Goal: Book appointment/travel/reservation

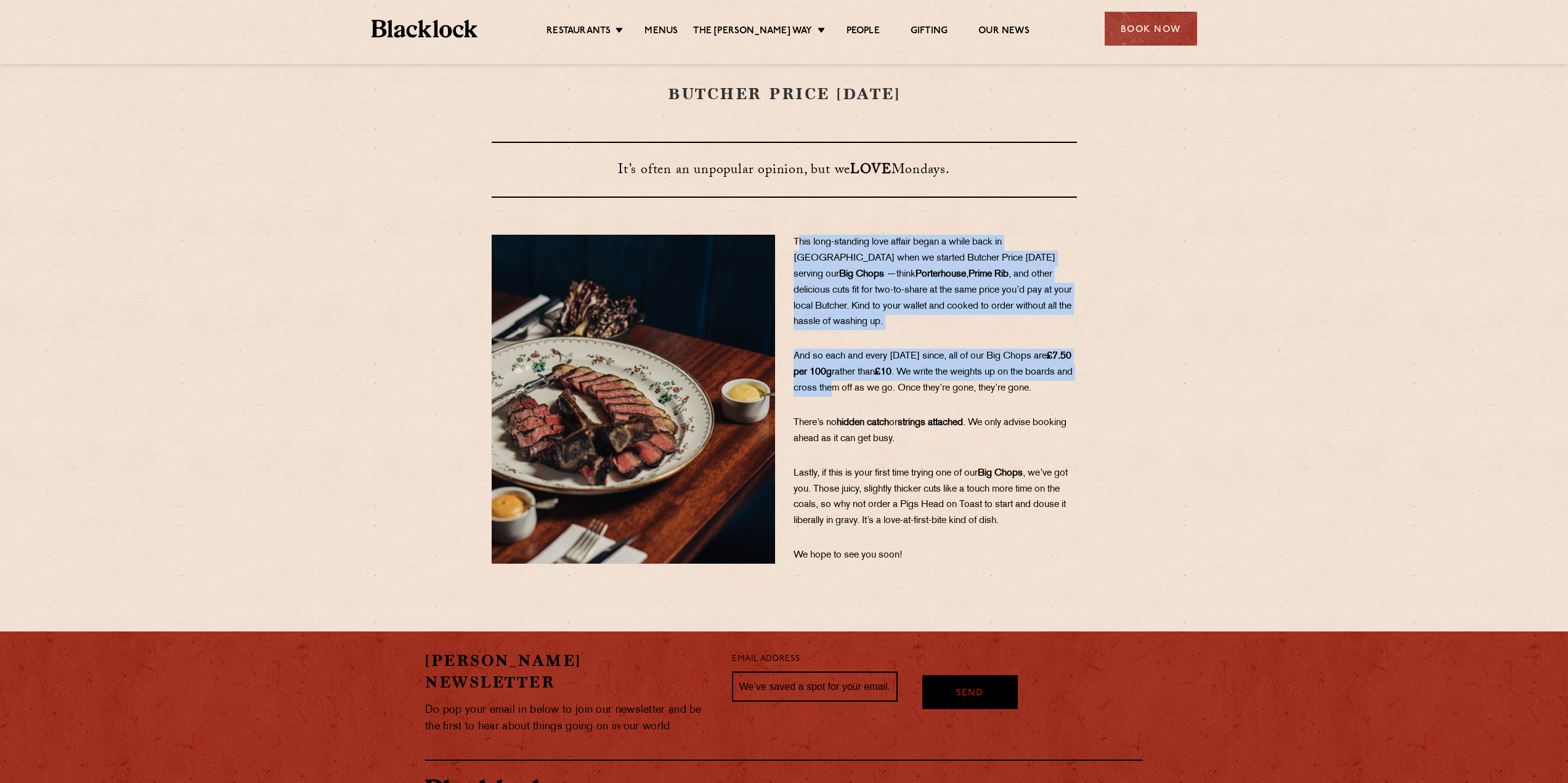
drag, startPoint x: 798, startPoint y: 244, endPoint x: 886, endPoint y: 367, distance: 151.2
click at [886, 367] on div "This long-standing love affair began a while back in London when we started But…" at bounding box center [936, 399] width 302 height 329
click at [886, 368] on span ". We write the weights up on the boards and cross them off as we go. Once they’…" at bounding box center [933, 380] width 279 height 26
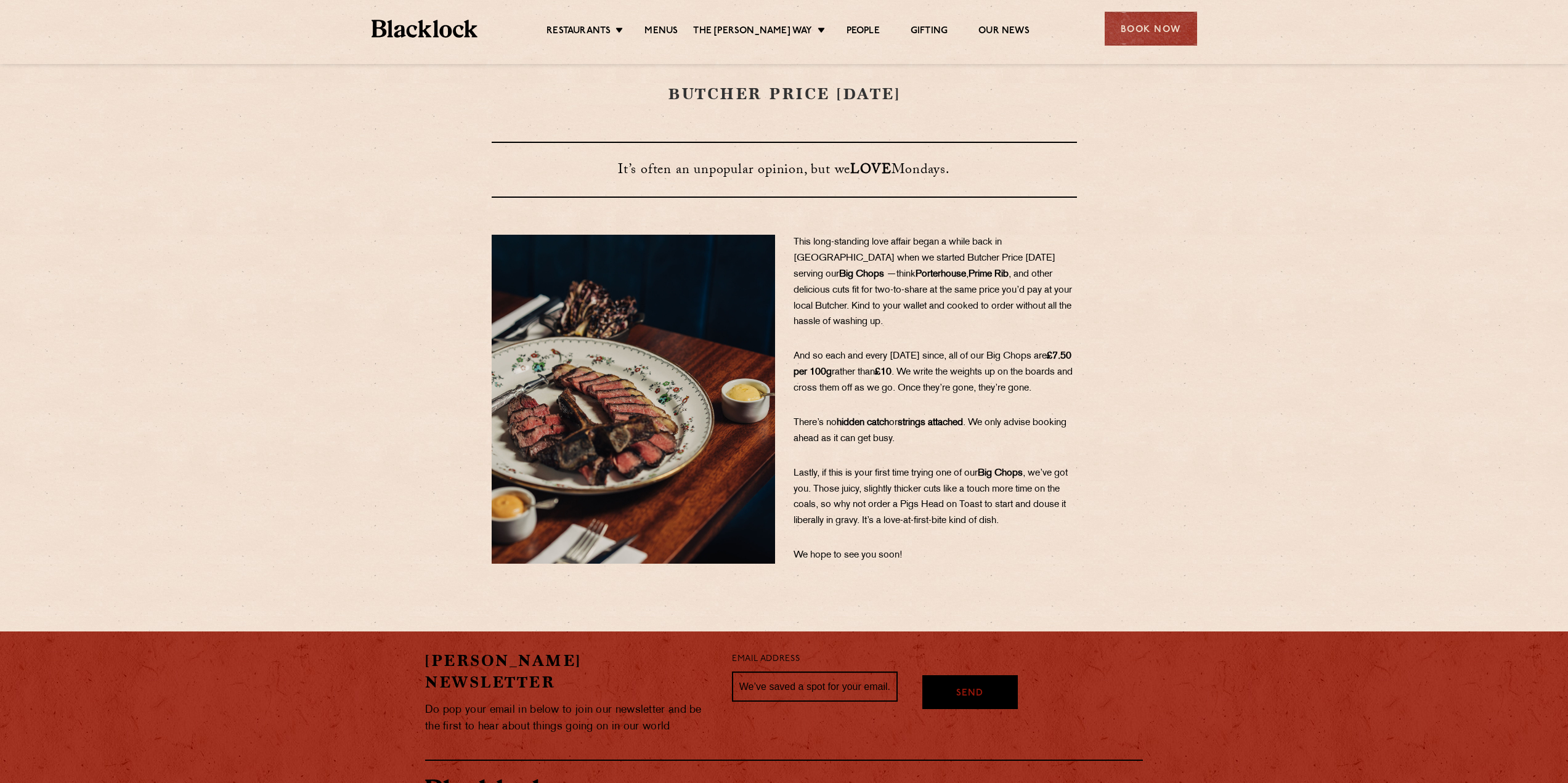
click at [1167, 351] on section "This long-standing love affair began a while back in London when we started But…" at bounding box center [784, 399] width 1568 height 329
click at [1180, 15] on div "Book Now" at bounding box center [1151, 28] width 92 height 34
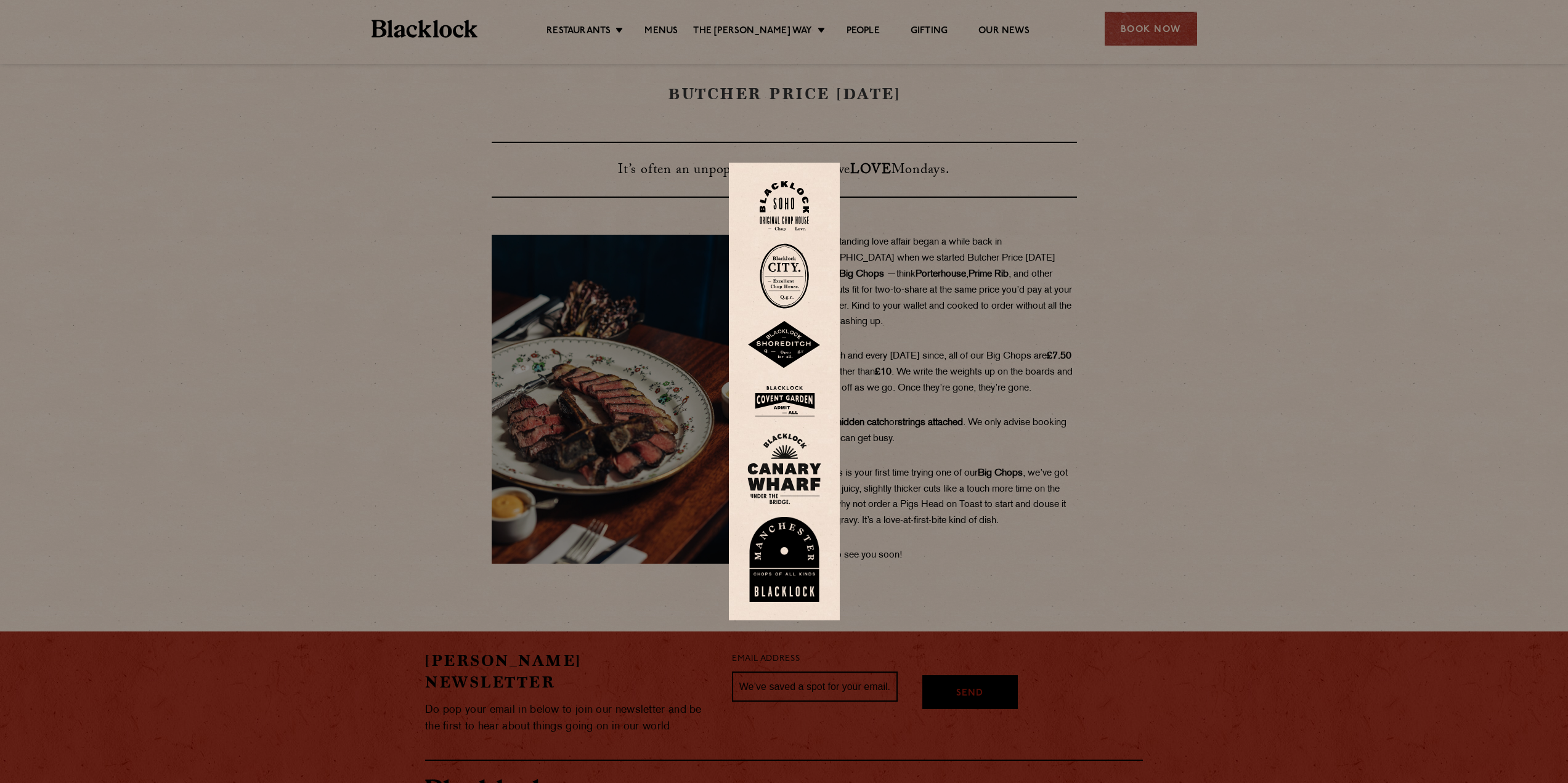
drag, startPoint x: 1177, startPoint y: 202, endPoint x: 1177, endPoint y: 189, distance: 13.0
click at [1177, 193] on div at bounding box center [784, 392] width 1568 height 783
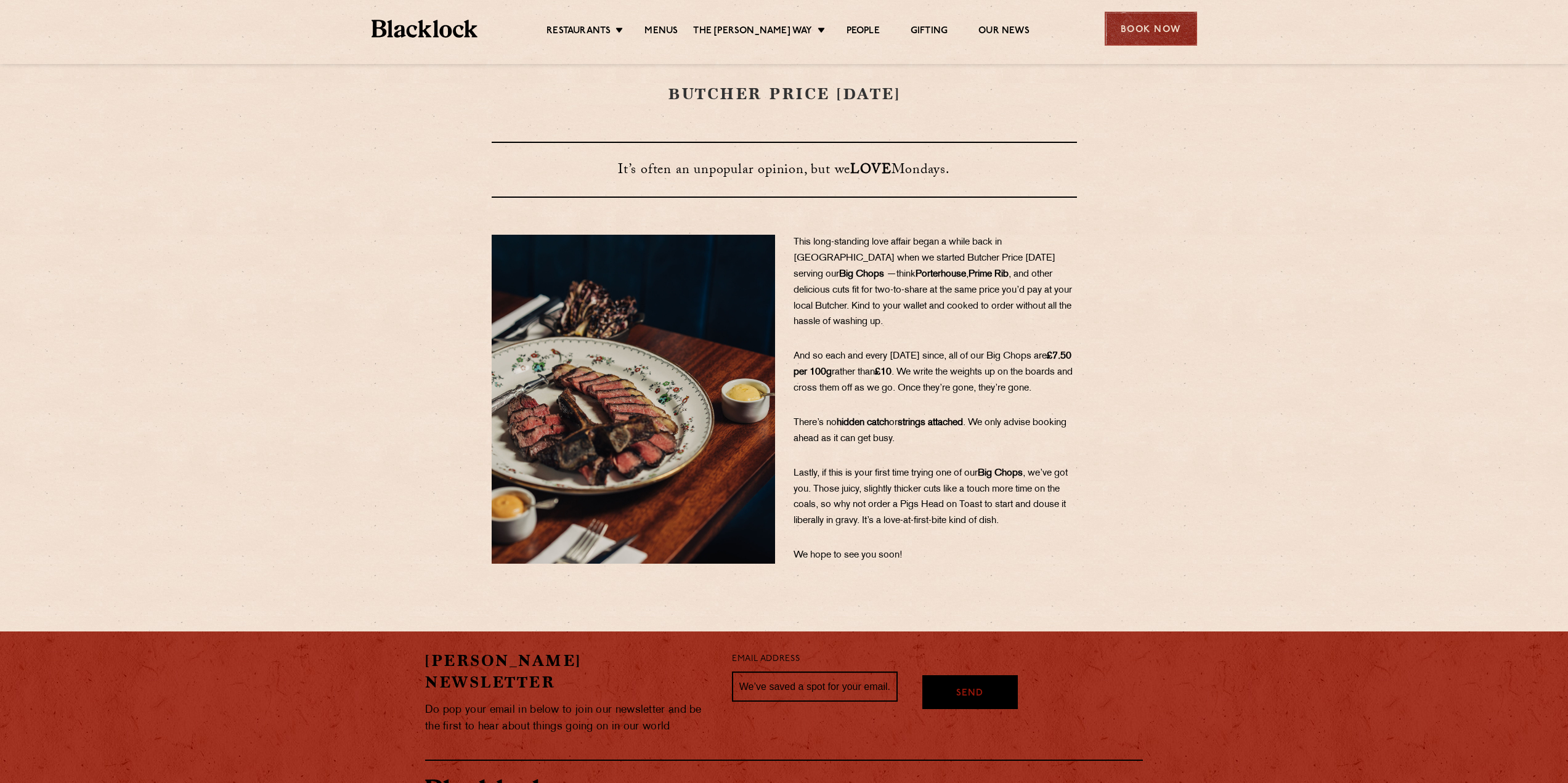
click at [1133, 18] on div "Book Now" at bounding box center [1151, 28] width 92 height 34
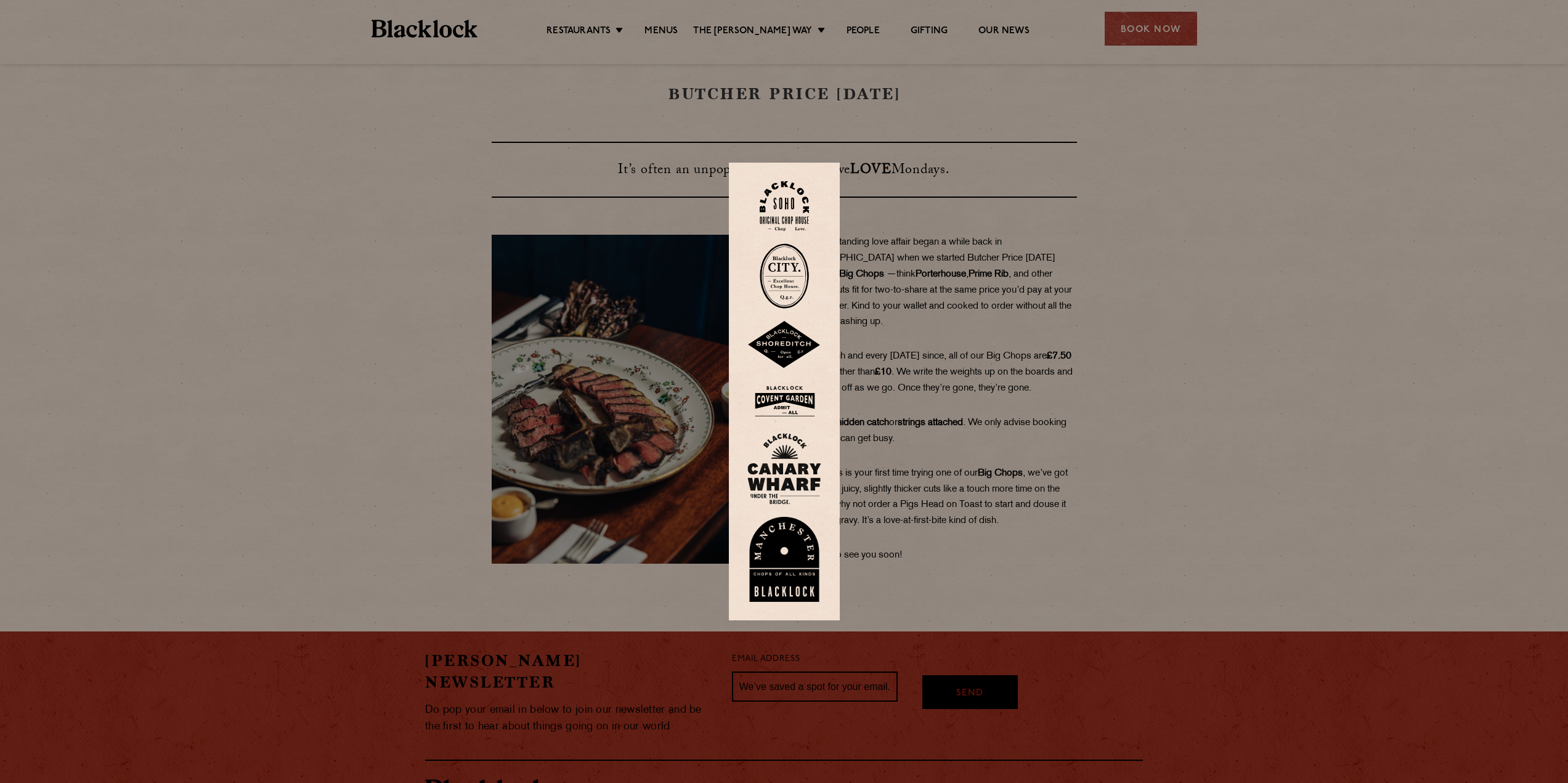
click at [799, 467] on img at bounding box center [784, 469] width 74 height 72
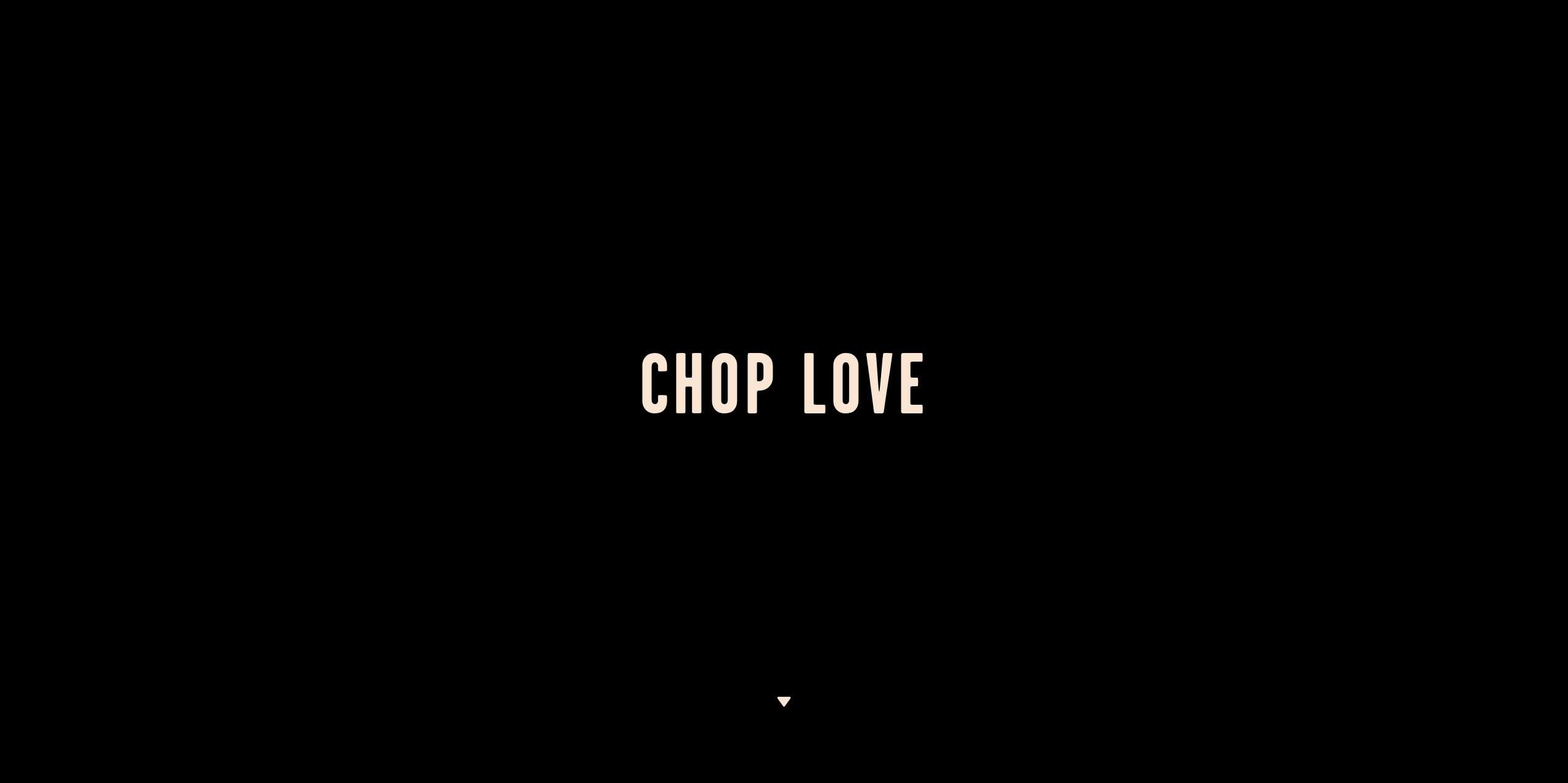
drag, startPoint x: 841, startPoint y: 237, endPoint x: 846, endPoint y: 248, distance: 12.1
click at [840, 237] on div at bounding box center [784, 392] width 1568 height 783
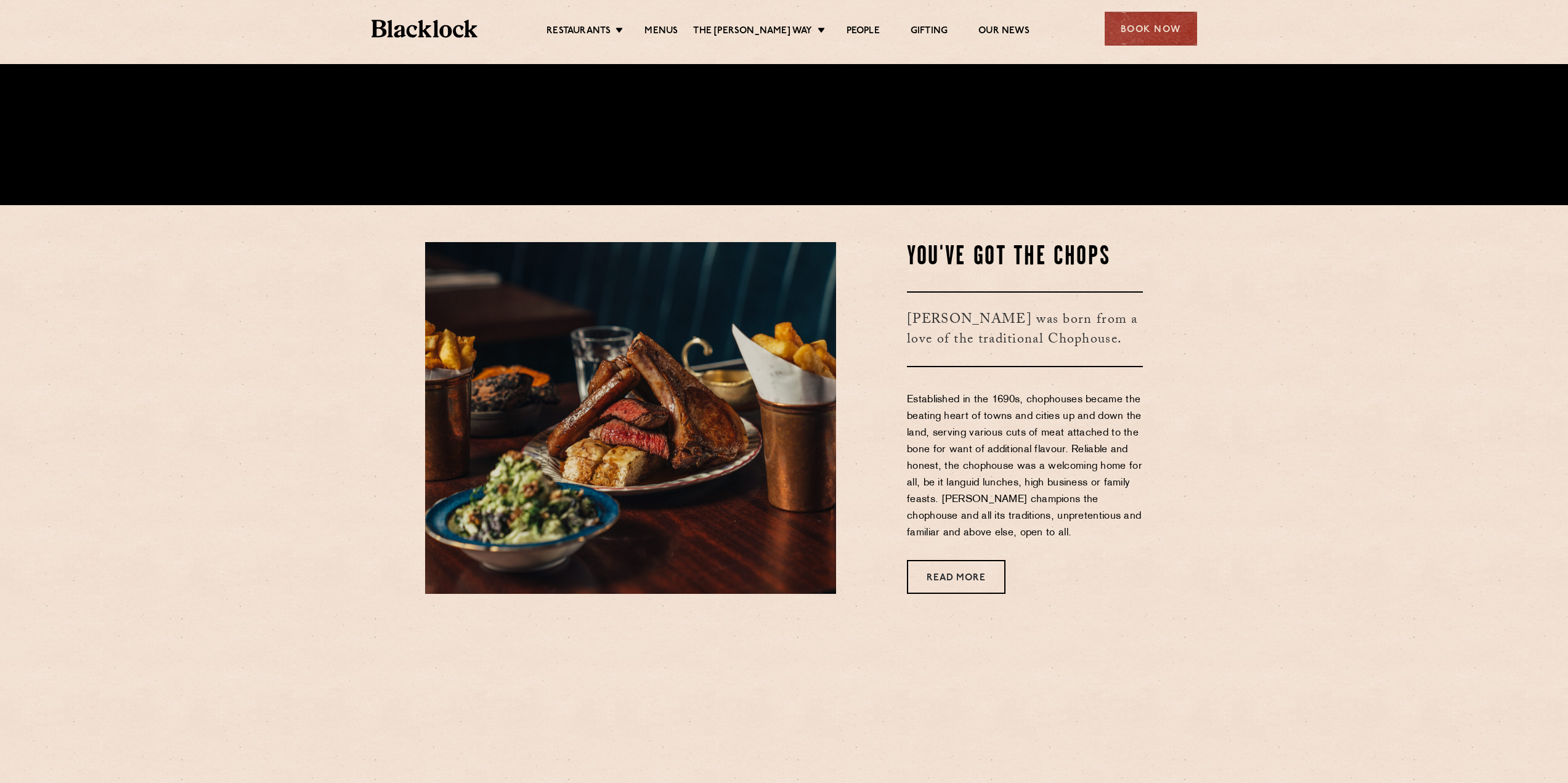
scroll to position [616, 0]
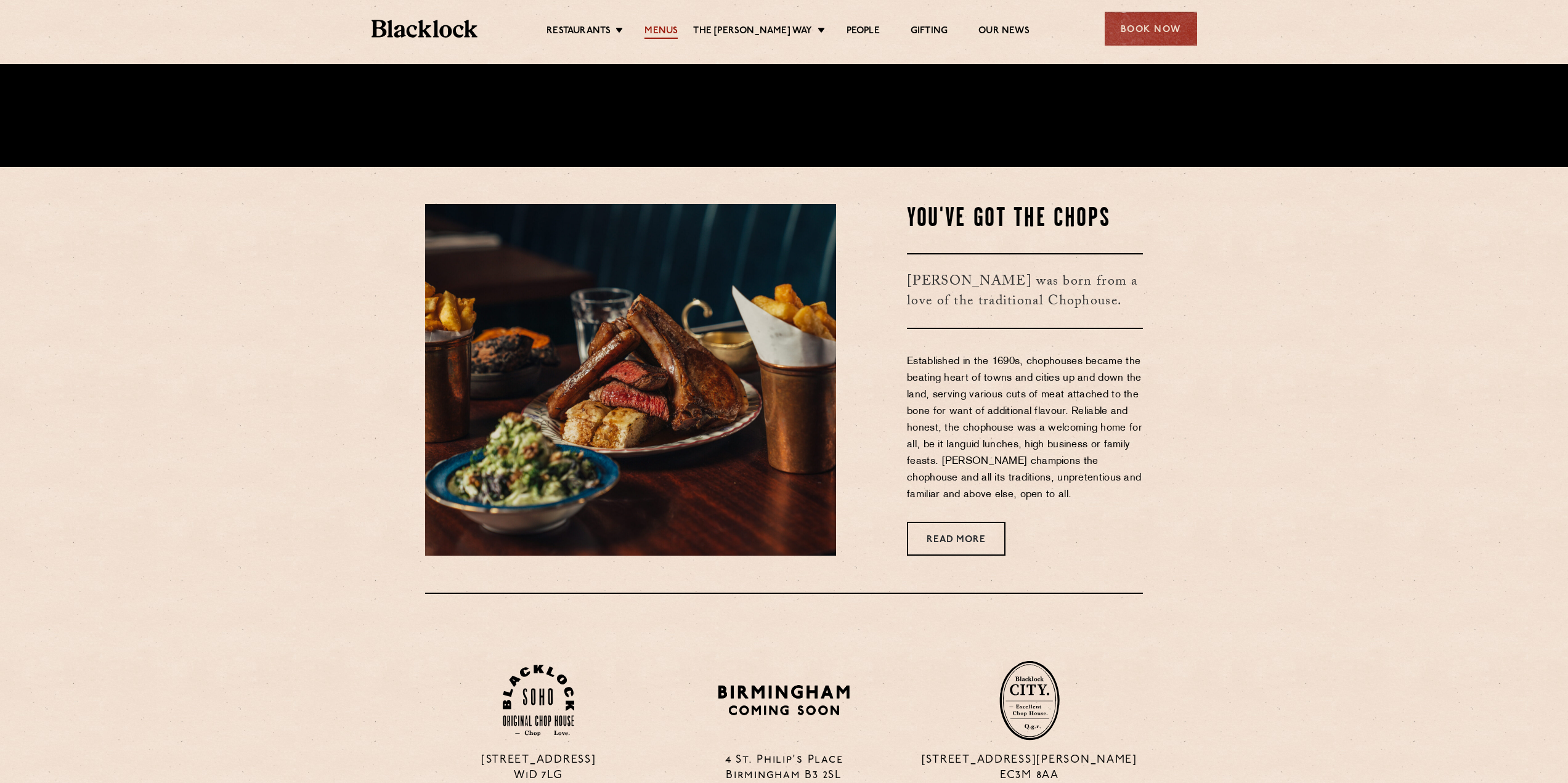
click at [673, 28] on link "Menus" at bounding box center [661, 32] width 33 height 13
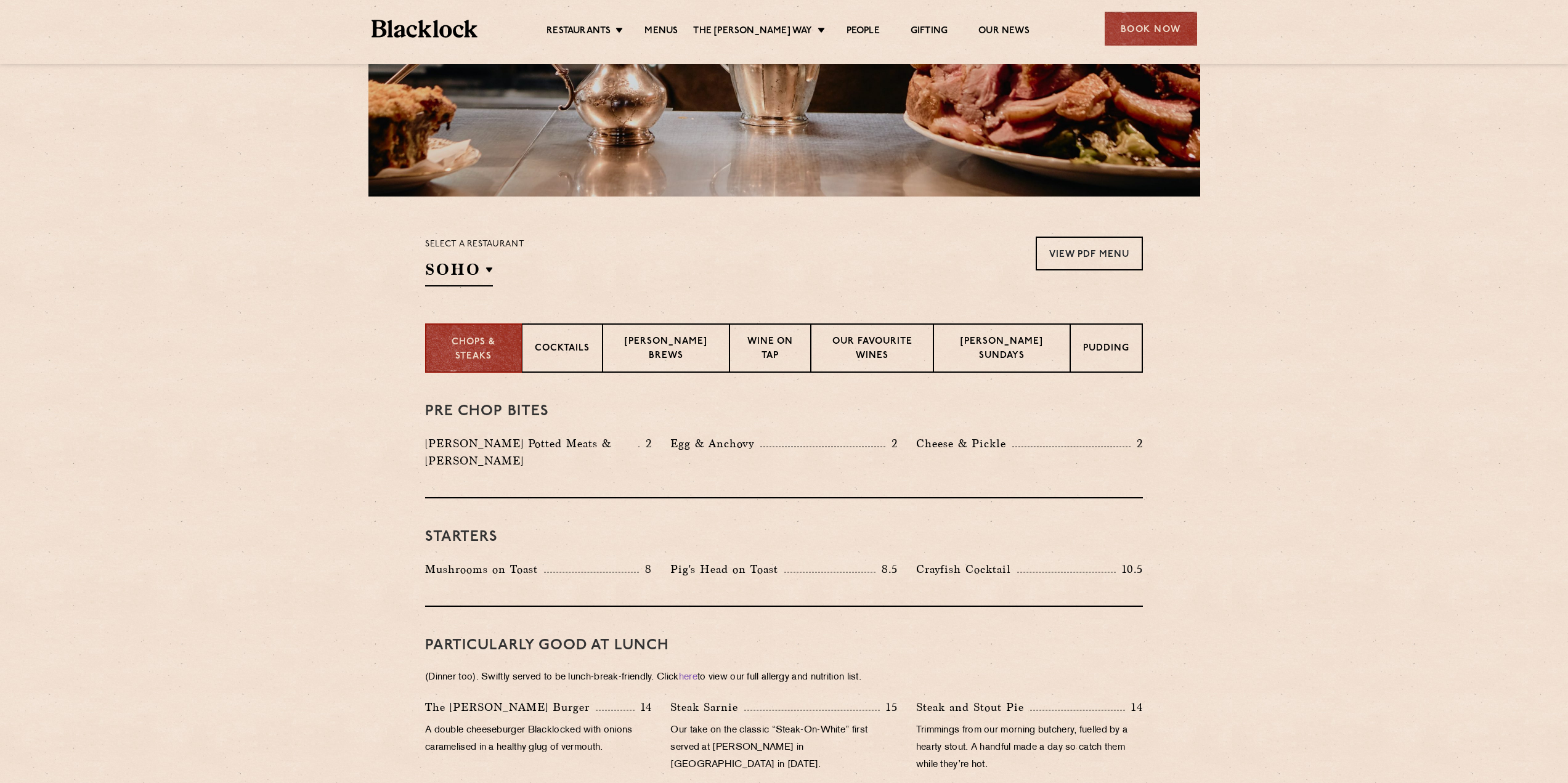
scroll to position [308, 0]
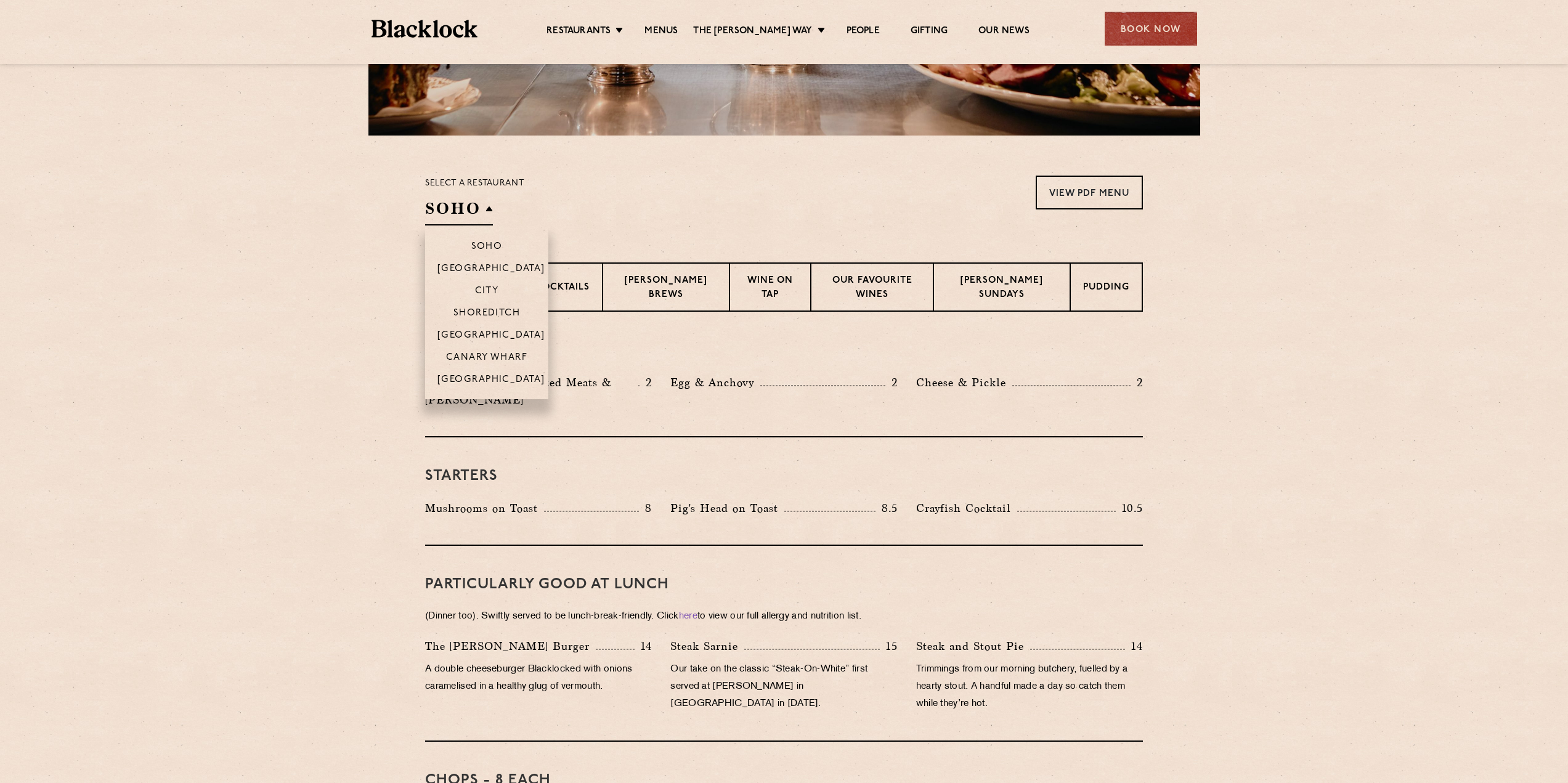
click at [483, 205] on h2 "SOHO" at bounding box center [459, 212] width 68 height 28
click at [519, 355] on p "Canary Wharf" at bounding box center [486, 358] width 81 height 12
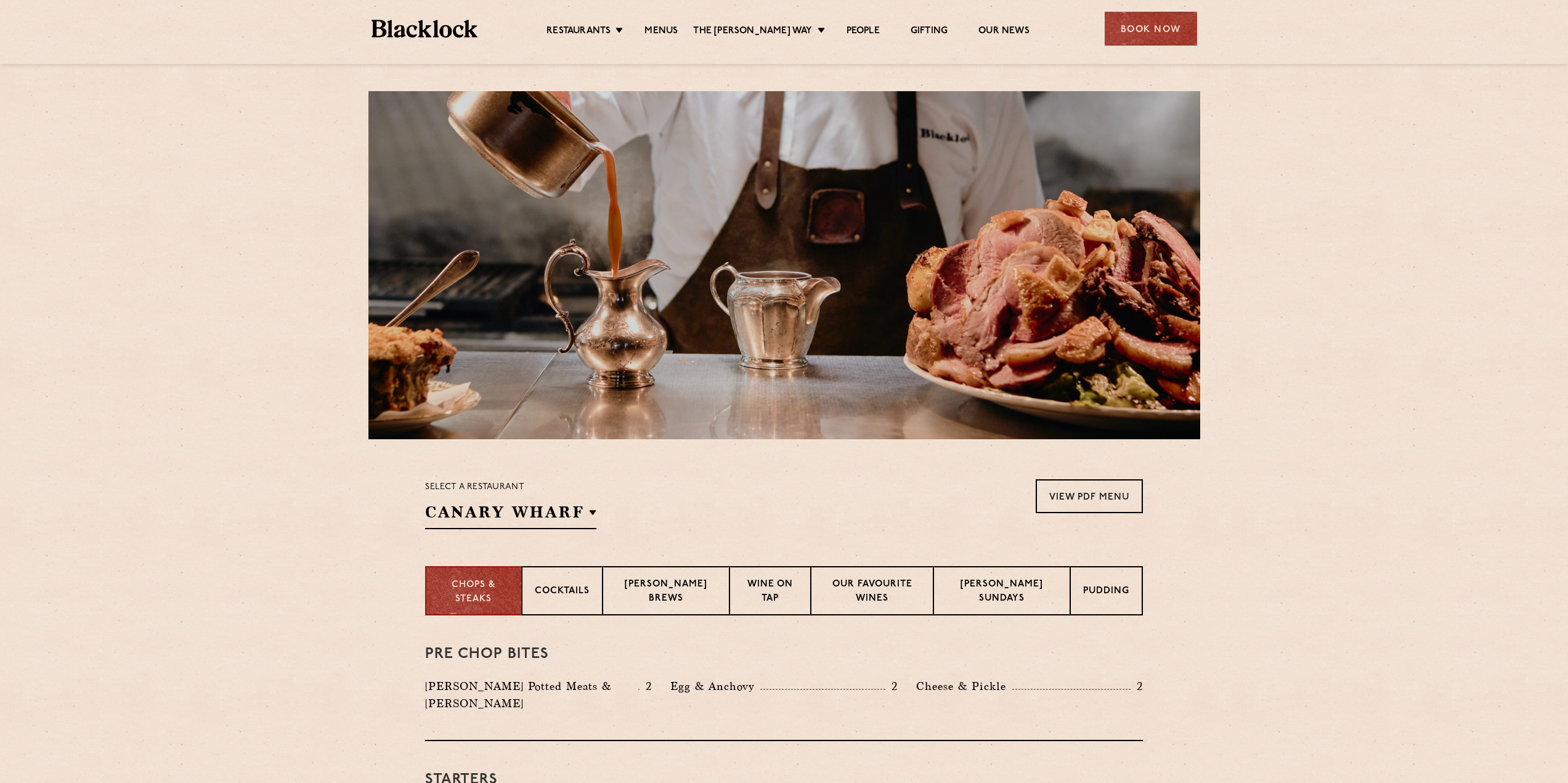
scroll to position [0, 0]
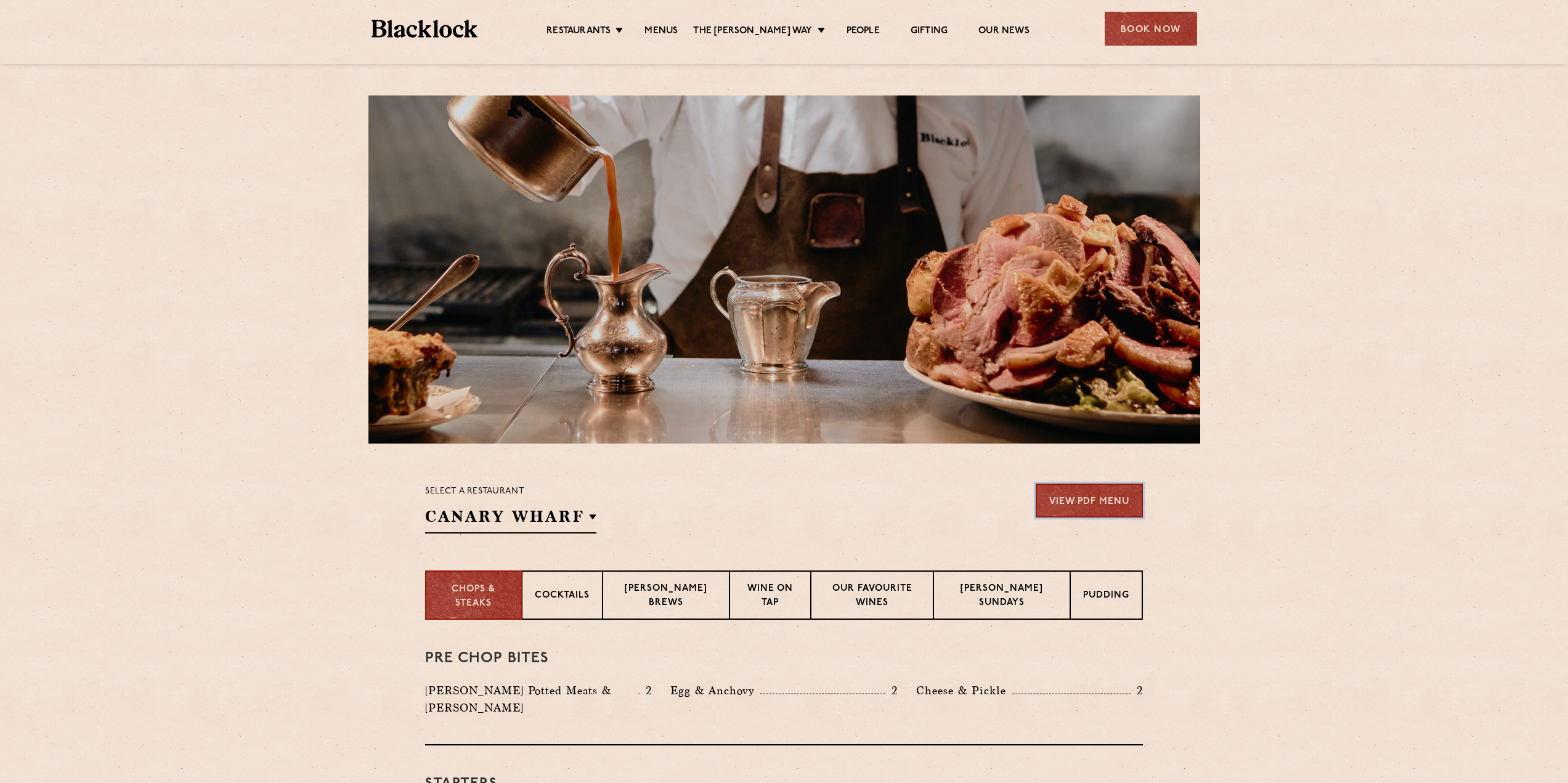
click at [1118, 501] on link "View PDF Menu" at bounding box center [1089, 501] width 107 height 34
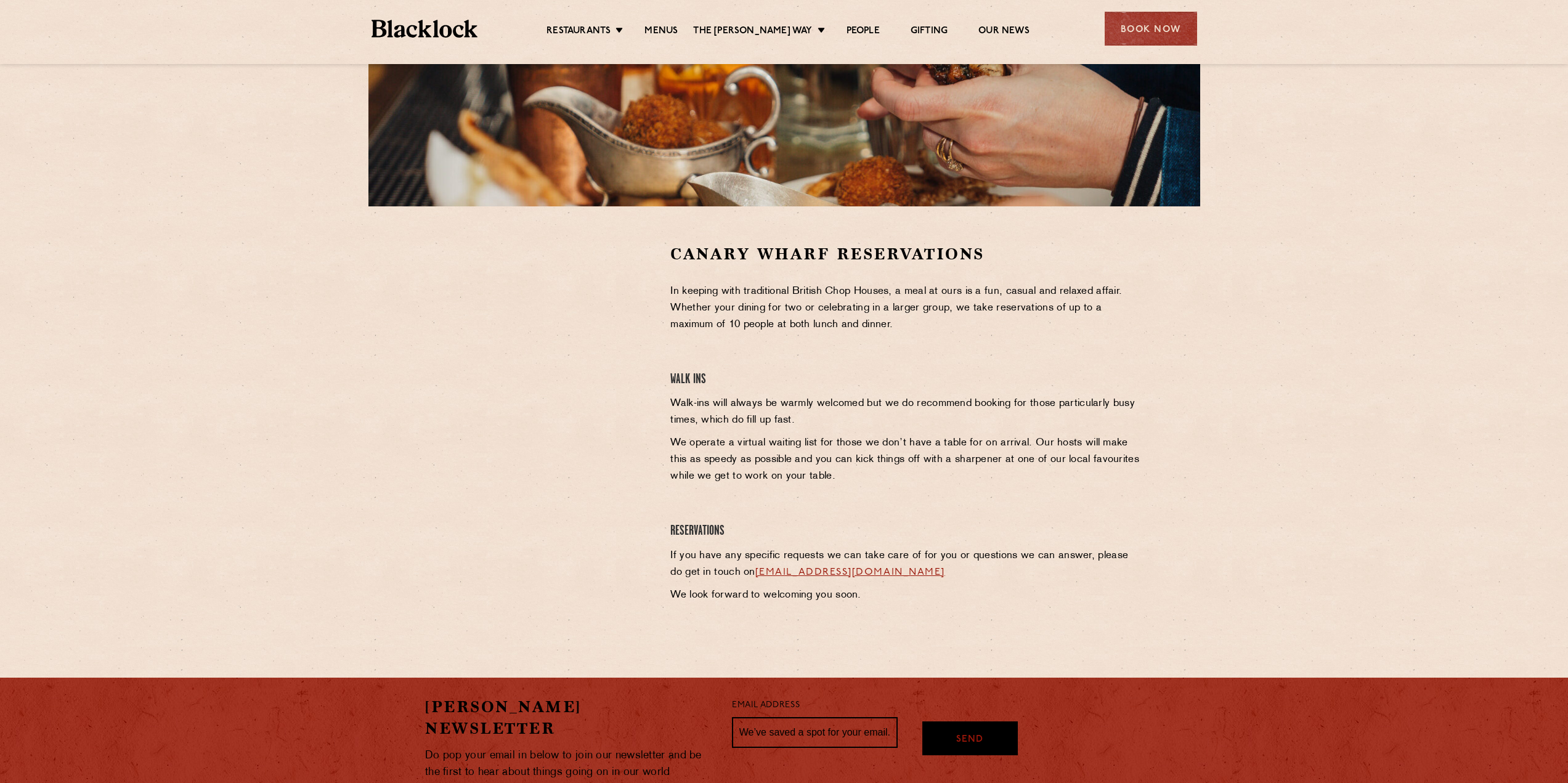
scroll to position [246, 0]
